Goal: Obtain resource: Obtain resource

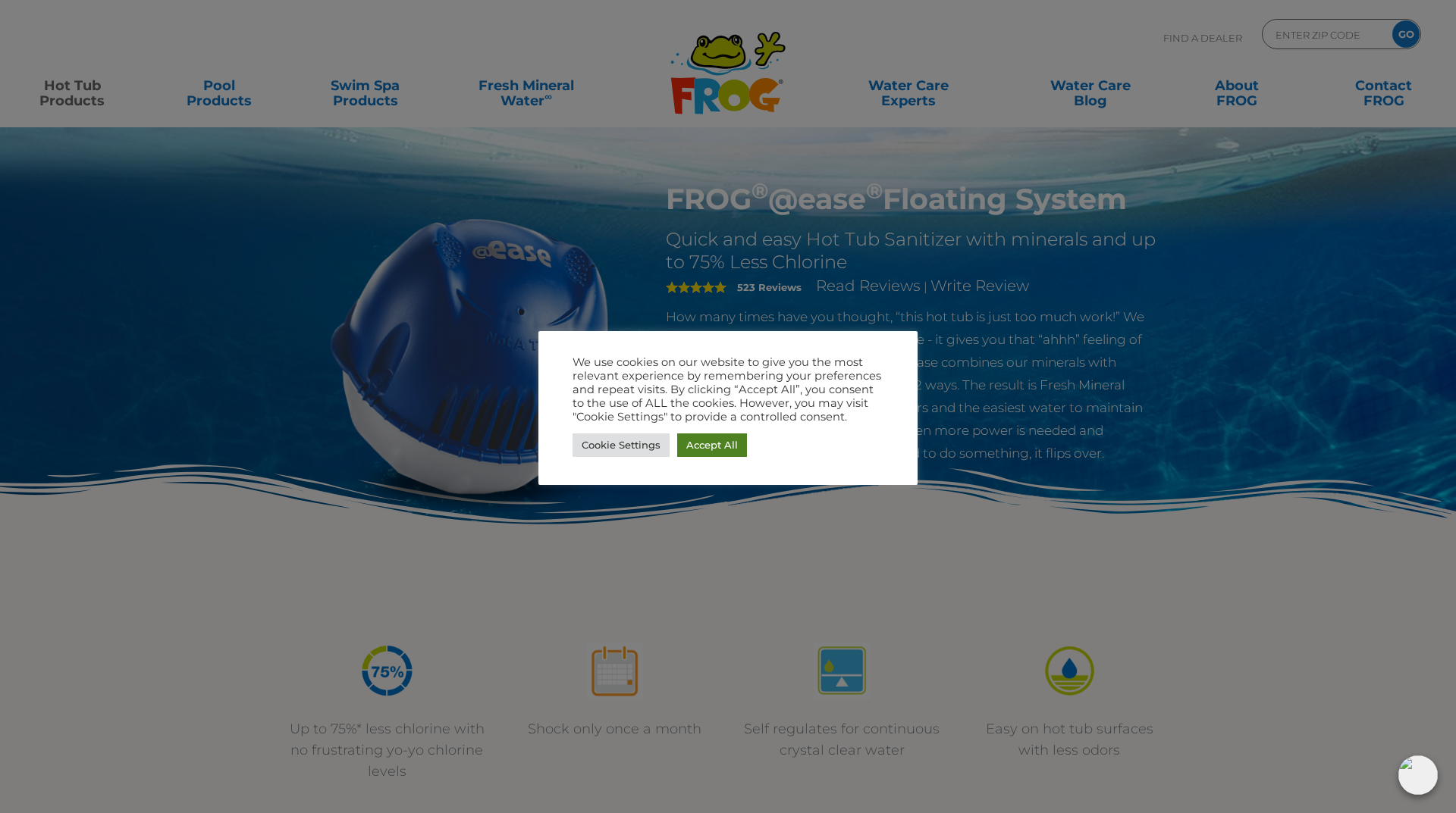
click at [712, 442] on link "Accept All" at bounding box center [711, 446] width 69 height 23
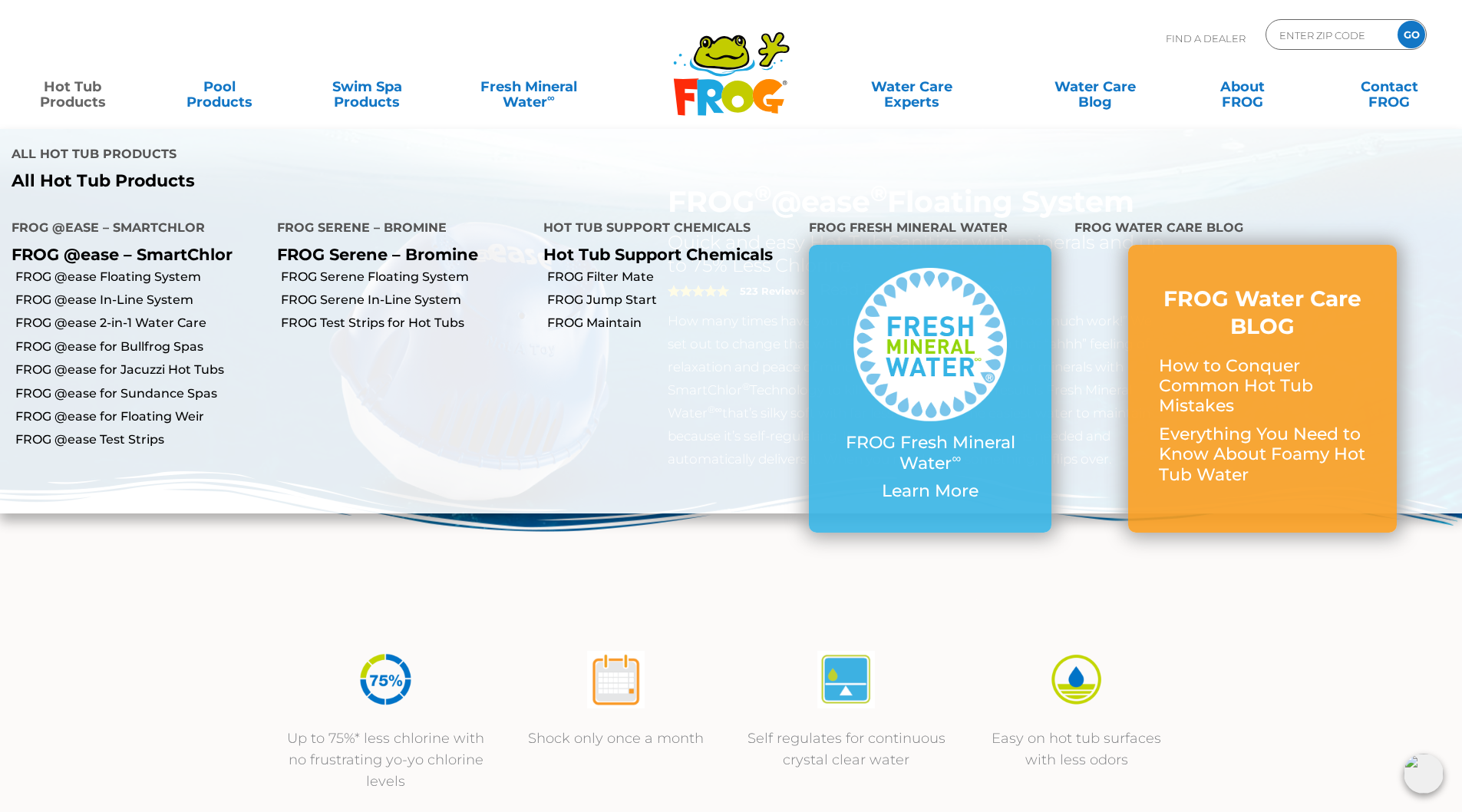
click at [53, 93] on link "Hot Tub Products" at bounding box center [73, 86] width 115 height 31
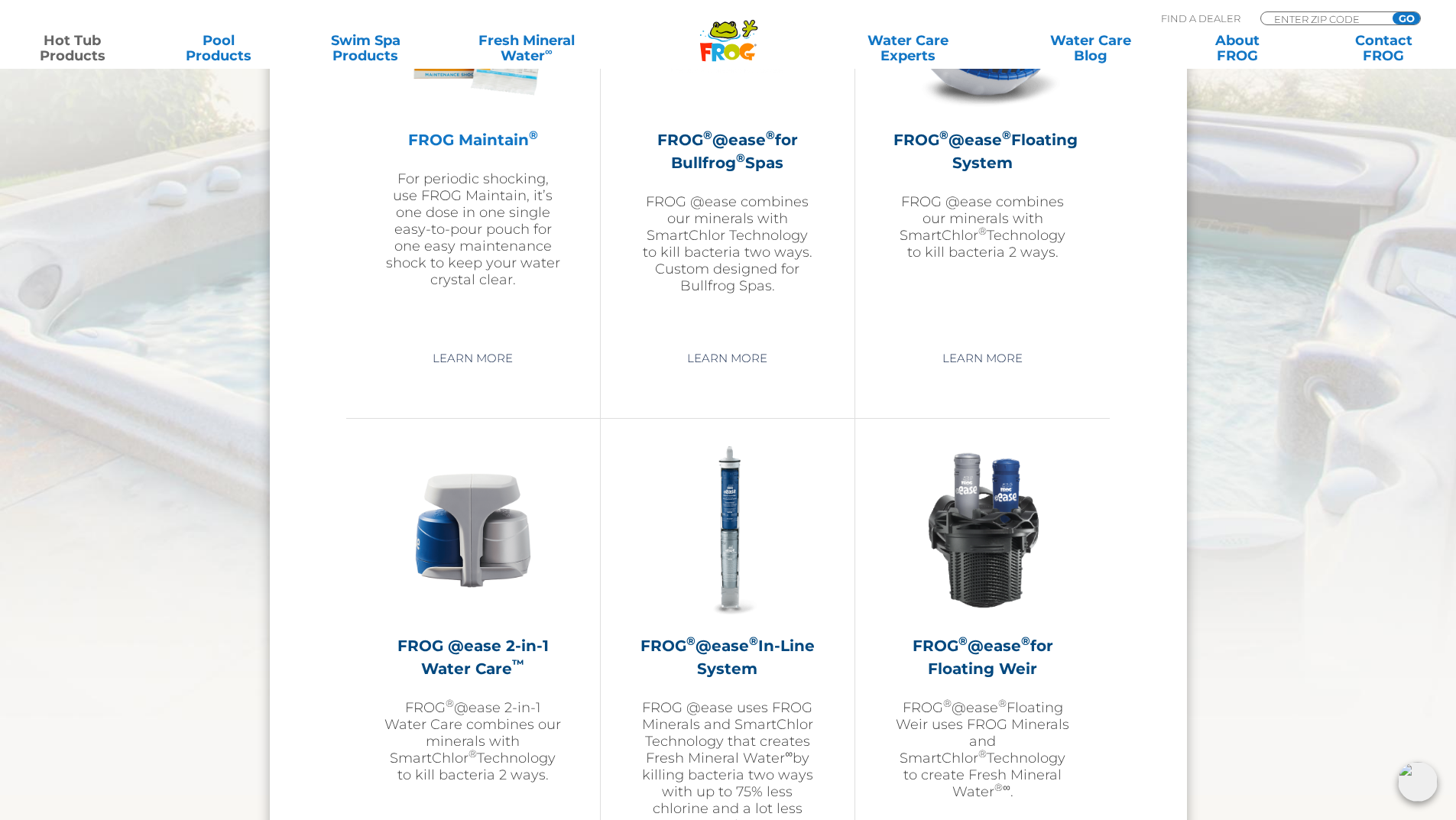
scroll to position [1682, 0]
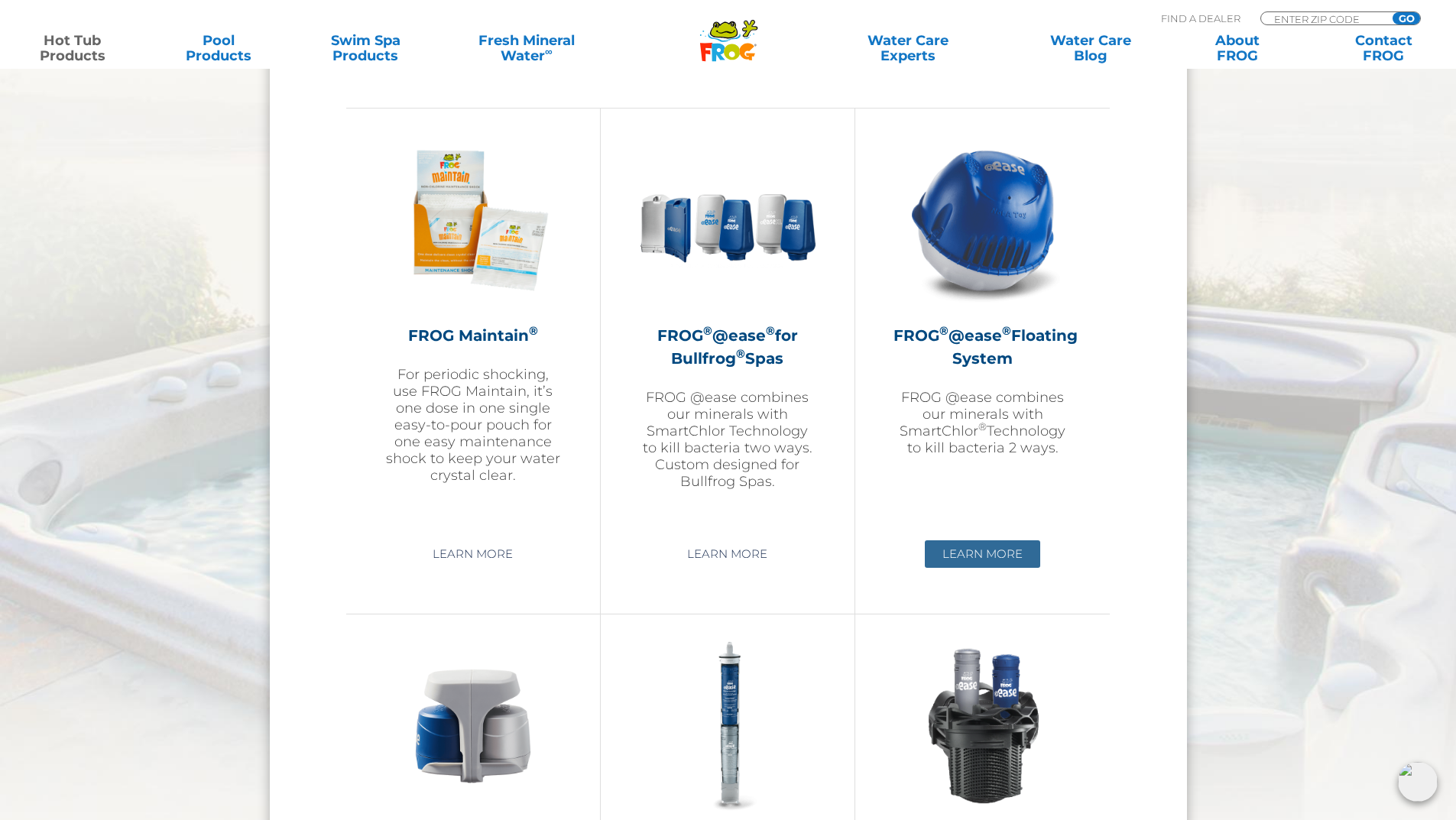
click at [994, 559] on link "Learn More" at bounding box center [982, 555] width 115 height 28
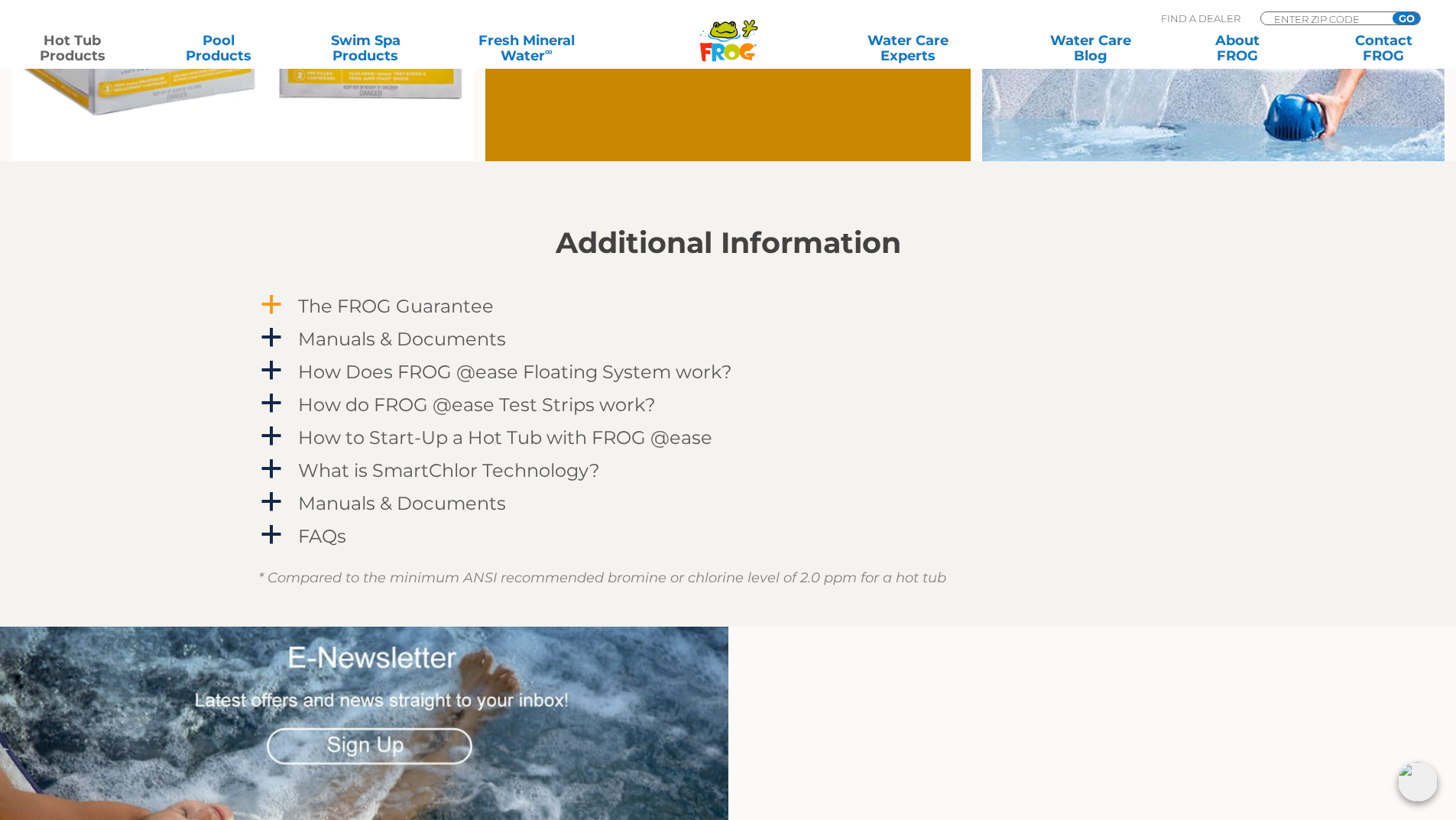
scroll to position [1606, 0]
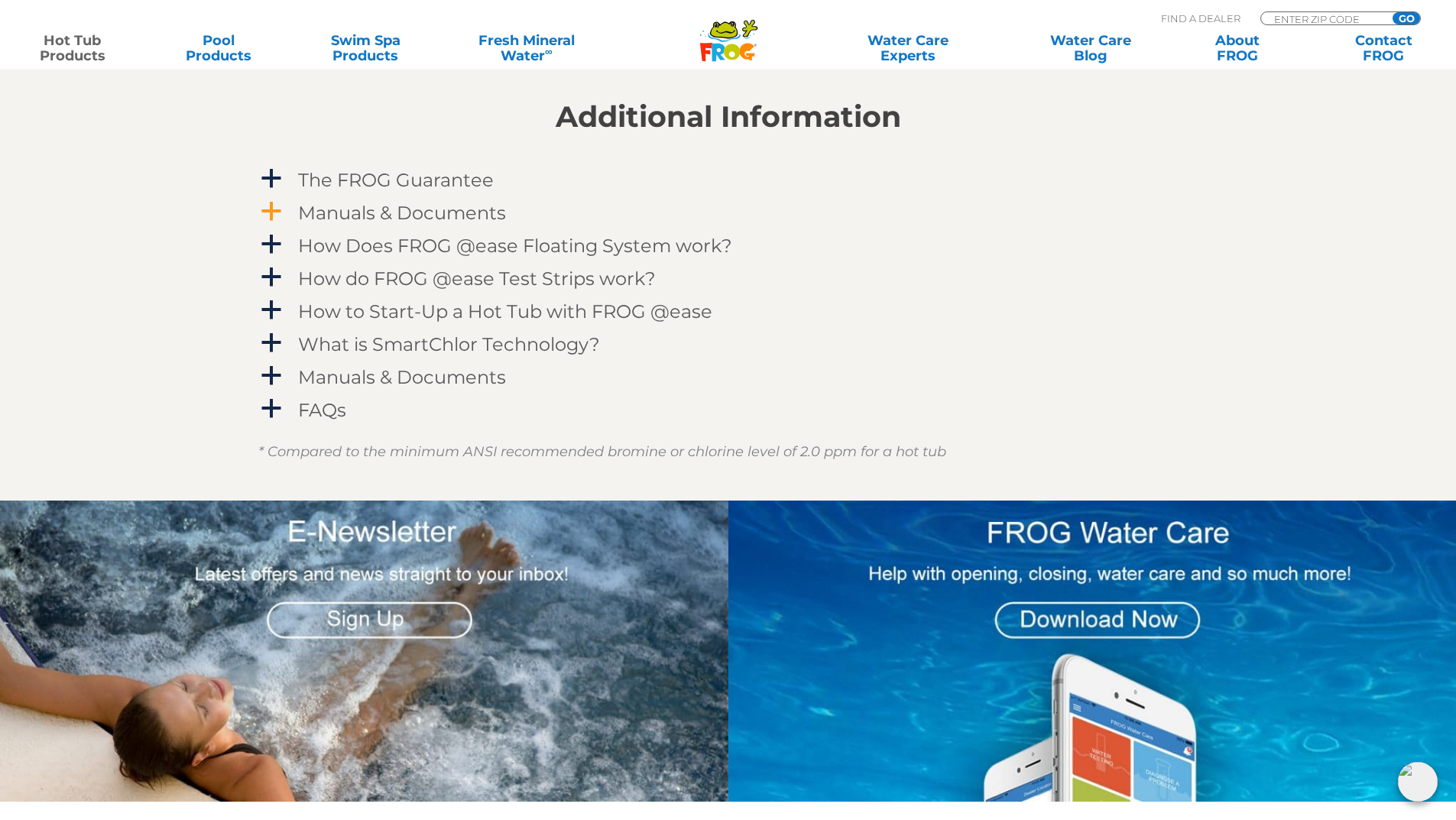
click at [279, 210] on span "a" at bounding box center [271, 211] width 23 height 23
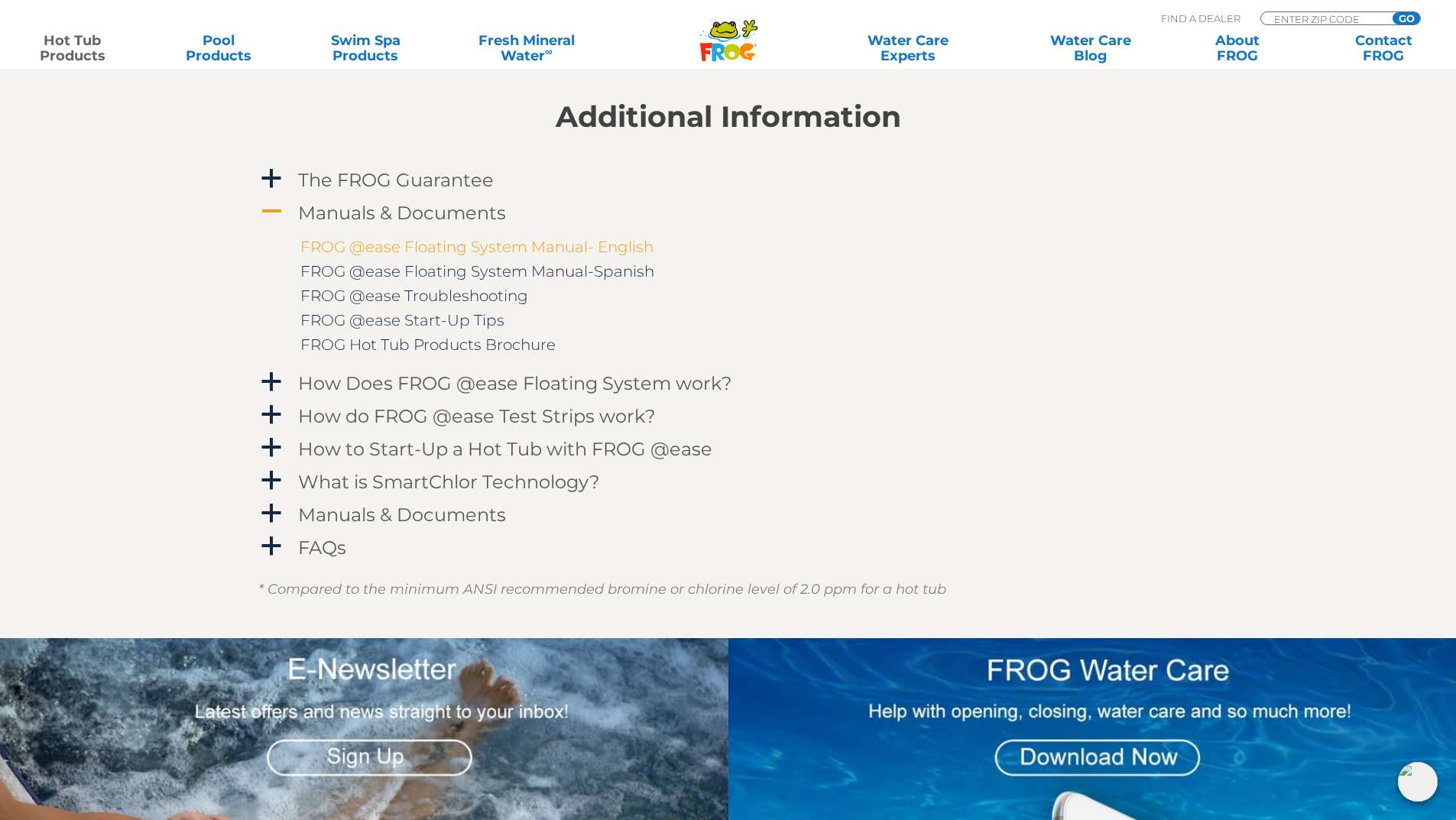
click at [417, 248] on link "FROG @ease Floating System Manual- English" at bounding box center [477, 246] width 353 height 19
